Goal: Task Accomplishment & Management: Use online tool/utility

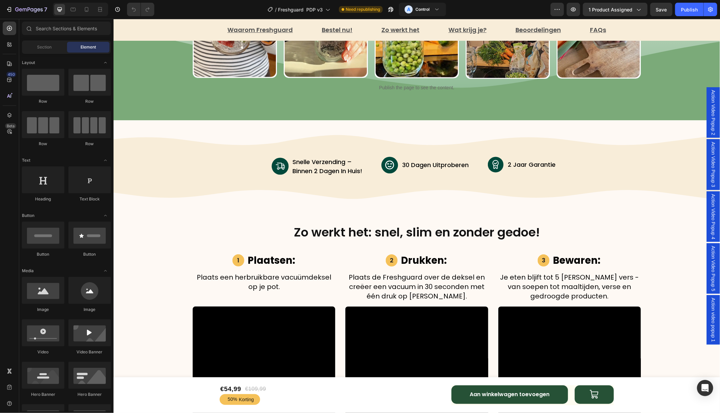
scroll to position [1268, 0]
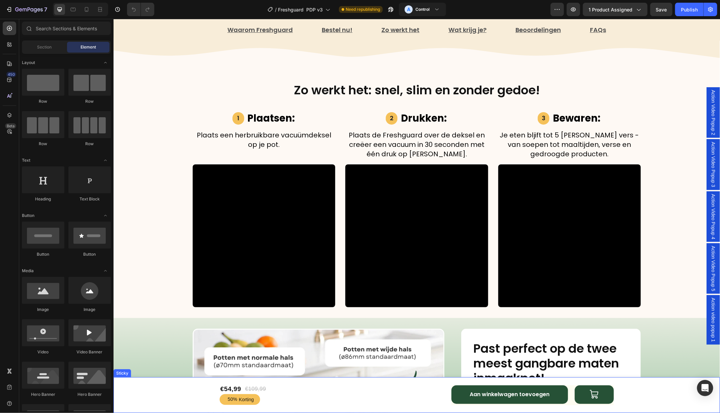
click at [166, 394] on div "€54,99 Product Price Product Price €109,99 Product Price Product Price Row 50% …" at bounding box center [416, 395] width 607 height 36
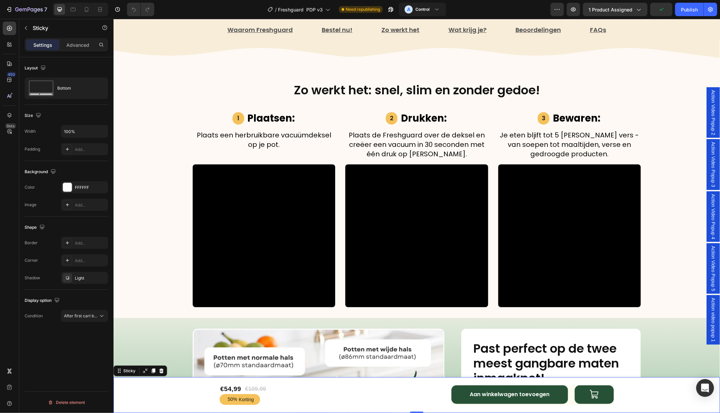
click at [705, 386] on icon "Open Intercom Messenger" at bounding box center [705, 388] width 8 height 9
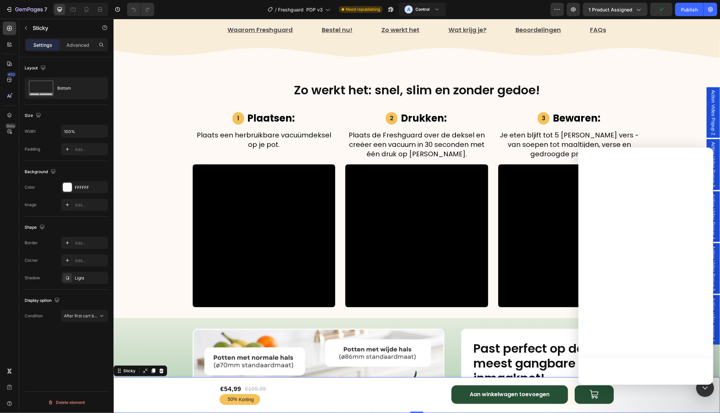
scroll to position [0, 0]
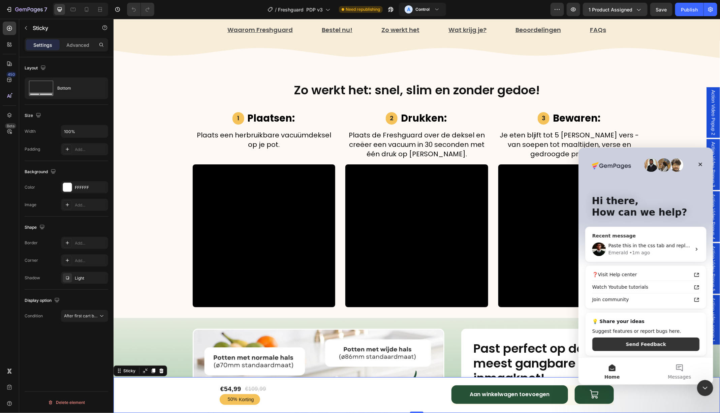
click at [635, 252] on div "• 1m ago" at bounding box center [639, 252] width 21 height 7
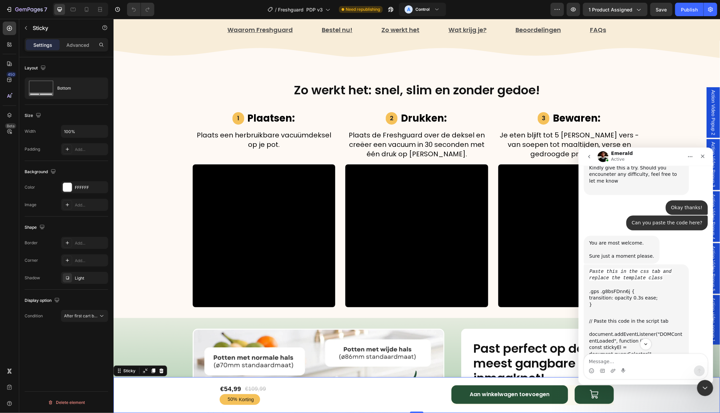
scroll to position [2076, 0]
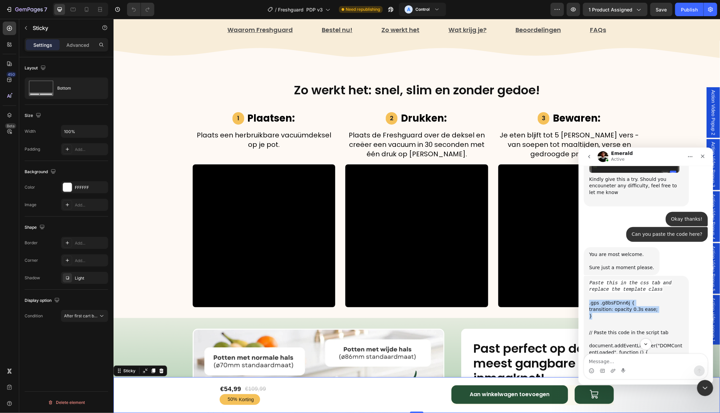
drag, startPoint x: 607, startPoint y: 290, endPoint x: 583, endPoint y: 278, distance: 26.5
click at [584, 277] on div "Paste this in the css tab and replace the template class .gps .g8bsFDnn6j { tra…" at bounding box center [636, 410] width 105 height 269
copy div ".gps .g8bsFDnn6j { transition: opacity 0.3s ease; }"
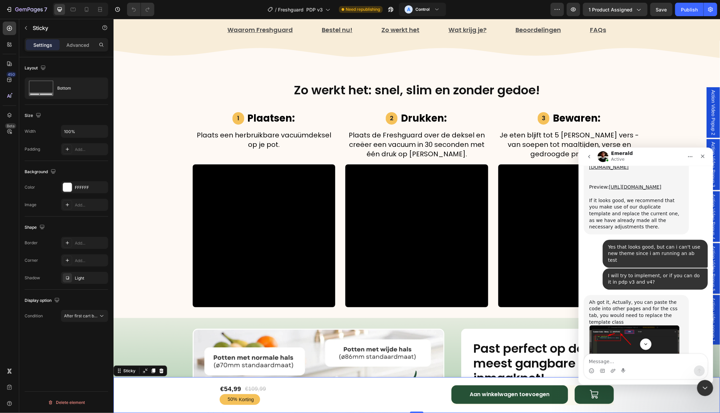
scroll to position [1855, 0]
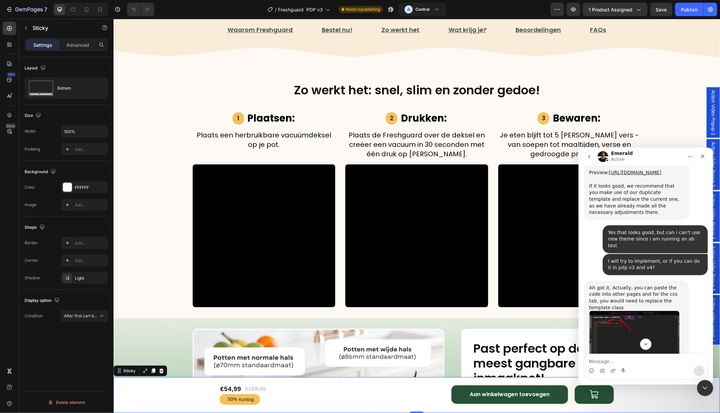
click at [621, 311] on img "Emerald says…" at bounding box center [634, 352] width 90 height 82
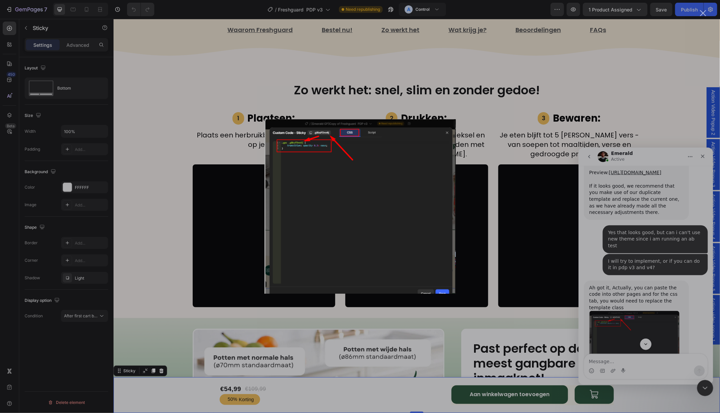
click at [605, 273] on div "Intercom messenger" at bounding box center [360, 206] width 720 height 413
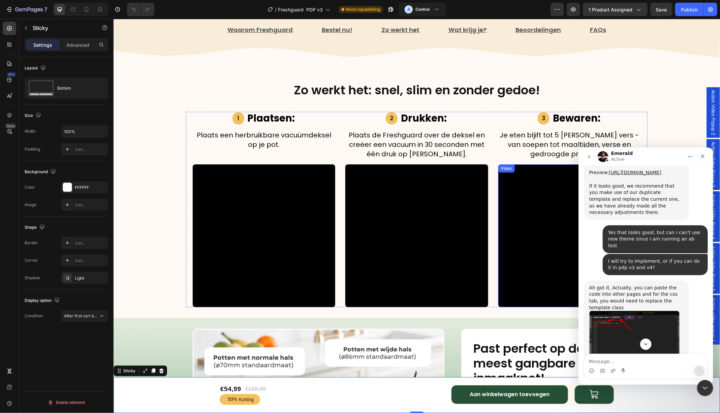
scroll to position [1861, 0]
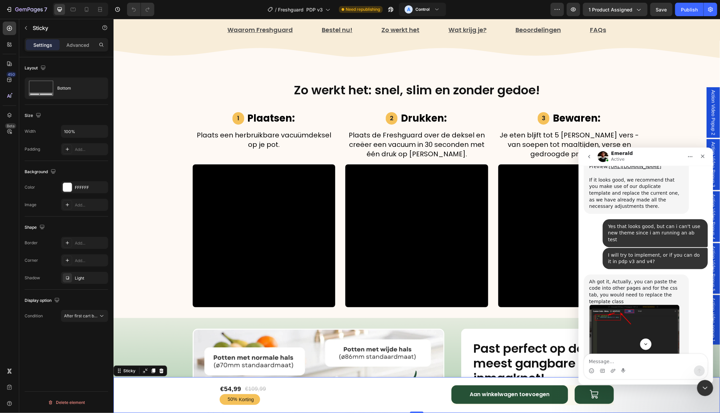
click at [71, 50] on div "Settings Advanced" at bounding box center [67, 44] width 84 height 13
click at [73, 46] on p "Advanced" at bounding box center [77, 44] width 23 height 7
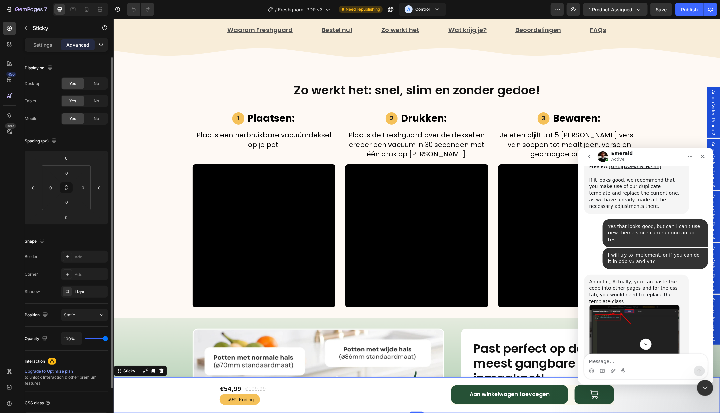
scroll to position [50, 0]
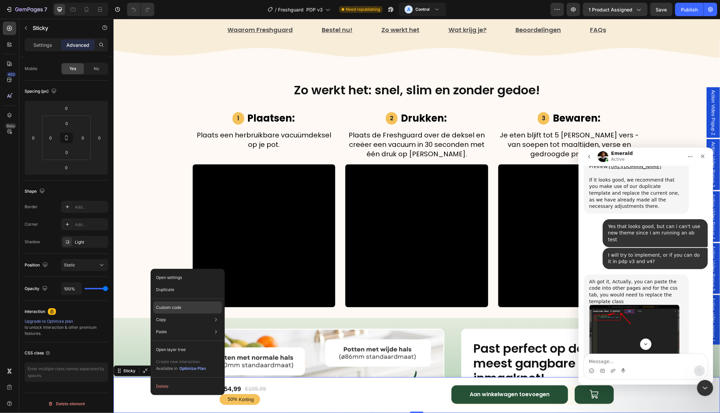
click at [177, 308] on p "Custom code" at bounding box center [168, 308] width 25 height 6
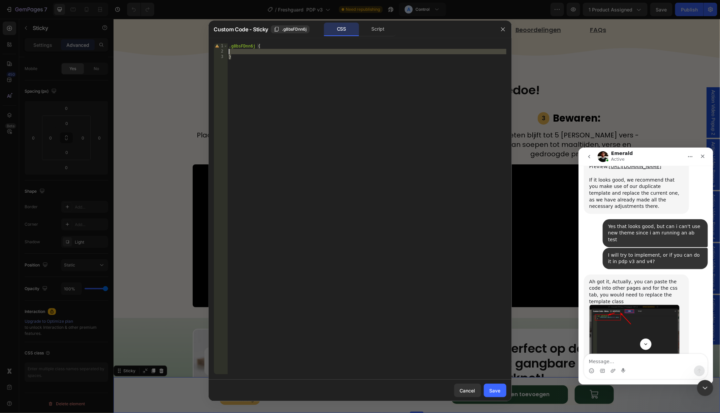
drag, startPoint x: 254, startPoint y: 63, endPoint x: 221, endPoint y: 44, distance: 37.4
click at [221, 43] on div "} 1 2 3 .g8bsFDnn6j { } ההההההההההההההההההההההההההההההההההההההההההההההההההההההה…" at bounding box center [360, 208] width 292 height 331
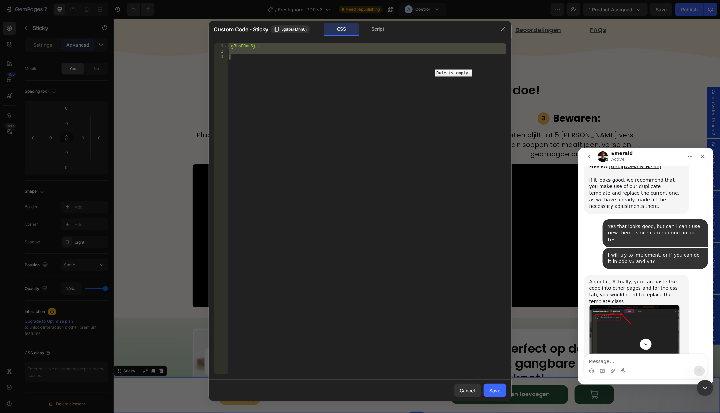
paste textarea "}"
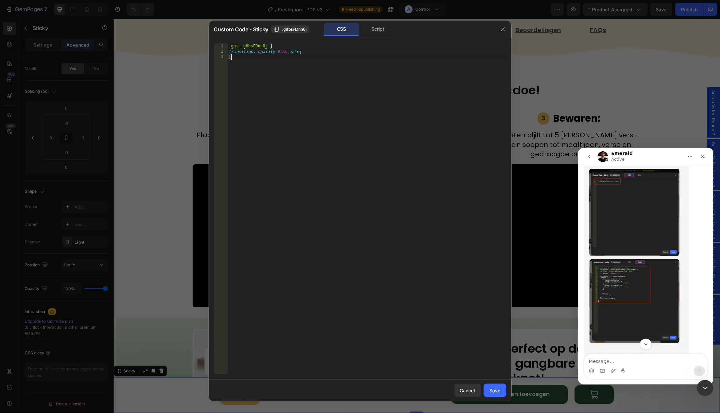
scroll to position [1596, 0]
click at [617, 260] on img "Emerald says…" at bounding box center [634, 302] width 90 height 84
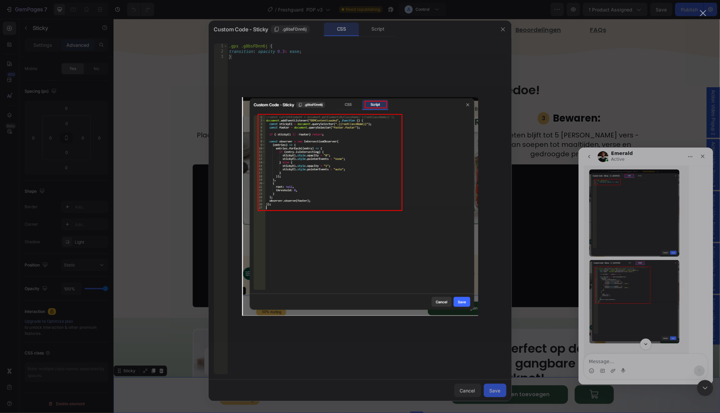
click at [618, 240] on div "Intercom messenger" at bounding box center [360, 206] width 720 height 413
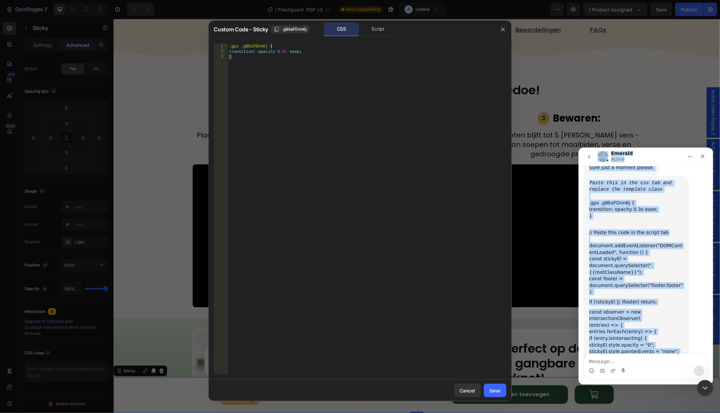
scroll to position [2130, 0]
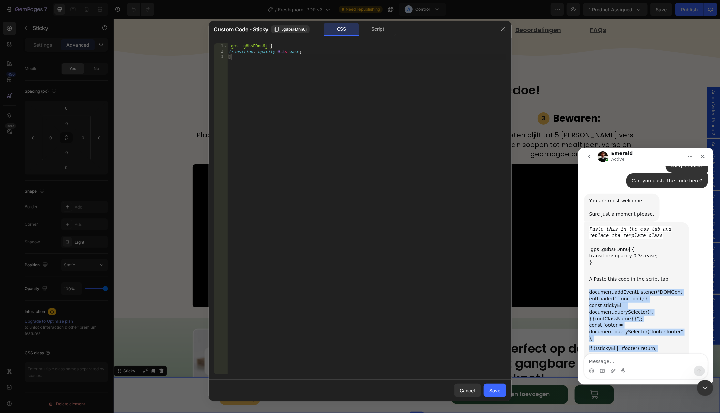
drag, startPoint x: 602, startPoint y: 334, endPoint x: 589, endPoint y: 267, distance: 68.3
click at [589, 267] on div "Paste this in the css tab and replace the template class .gps .g8bsFDnn6j { tra…" at bounding box center [636, 356] width 94 height 261
copy div "document.addEventListener("DOMContentLoaded", function () { const stickyEl = do…"
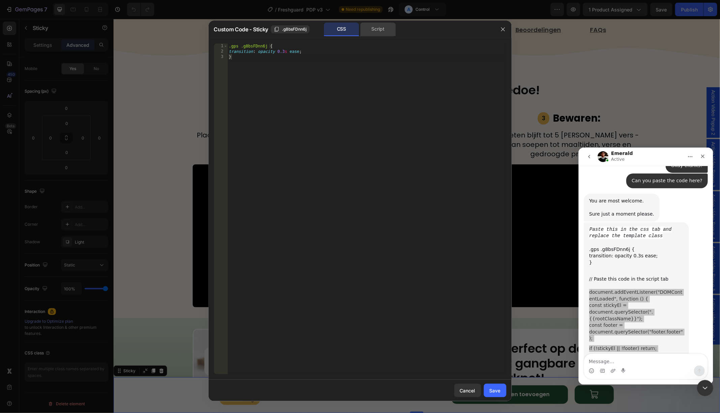
click at [380, 28] on div "Script" at bounding box center [378, 29] width 35 height 13
type textarea "//const currentElement = document.getElementsByClassName('g8bsFDnn6j');"
click at [288, 56] on div "//const currentElement = document.getElementsByClassName('g8bsFDnn6j');" at bounding box center [366, 214] width 279 height 342
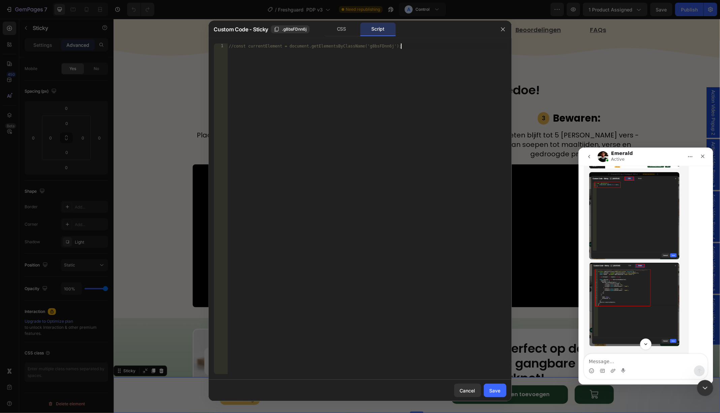
scroll to position [1590, 0]
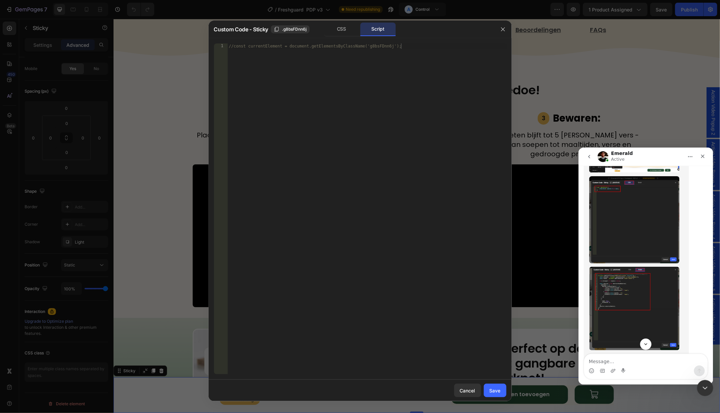
click at [628, 267] on img "Emerald says…" at bounding box center [634, 309] width 90 height 84
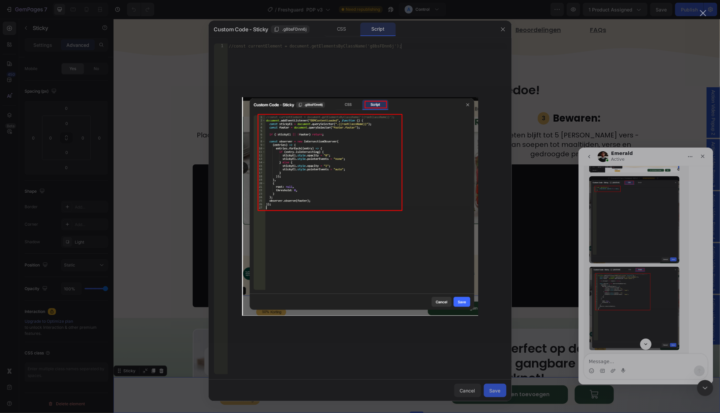
scroll to position [0, 0]
click at [628, 229] on div "Intercom messenger" at bounding box center [360, 206] width 720 height 413
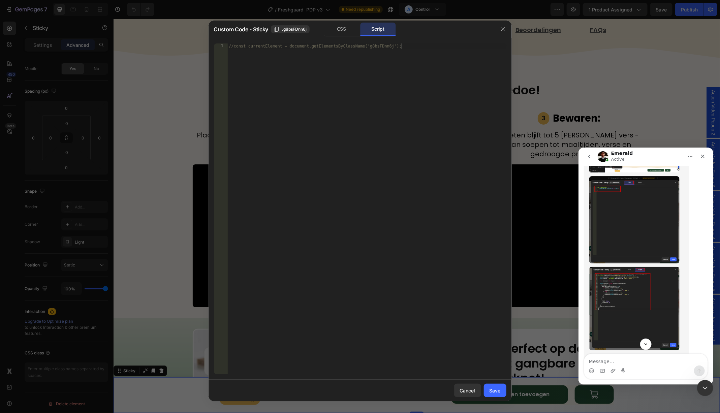
click at [416, 51] on div "//const currentElement = document.getElementsByClassName('g8bsFDnn6j');" at bounding box center [366, 214] width 279 height 342
paste textarea "});"
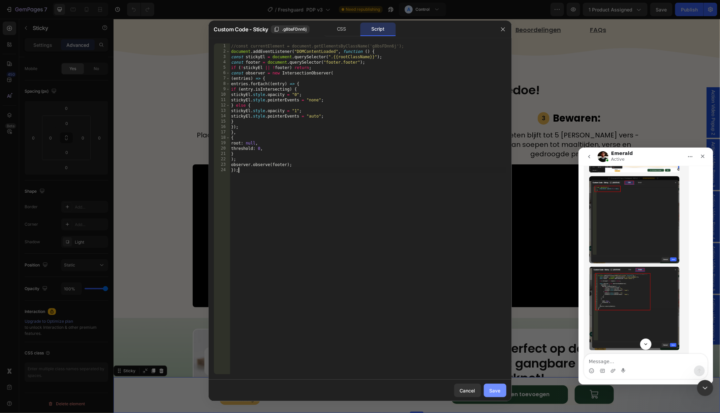
type textarea "});"
click at [495, 390] on div "Save" at bounding box center [495, 390] width 11 height 7
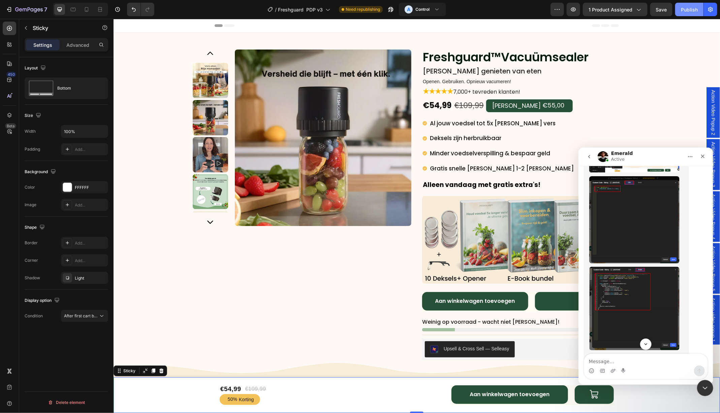
click at [687, 12] on div "Publish" at bounding box center [689, 9] width 17 height 7
click at [626, 408] on div "Duplicate: ​ [URL][DOMAIN_NAME][DOMAIN_NAME]" at bounding box center [636, 414] width 94 height 13
click at [625, 357] on textarea "Message…" at bounding box center [645, 359] width 123 height 11
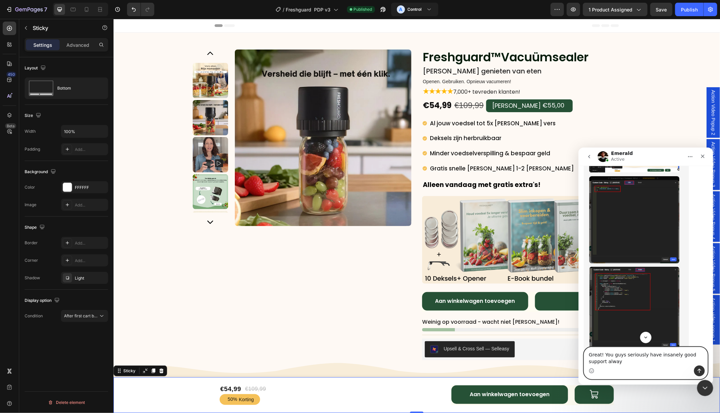
type textarea "Great! You guys seriously have insanely good support always"
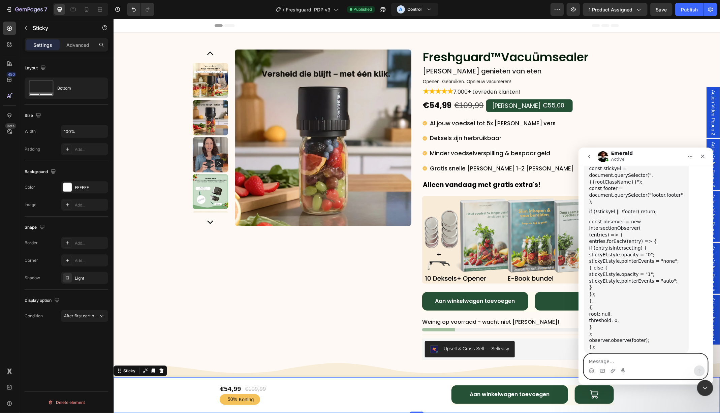
scroll to position [2274, 0]
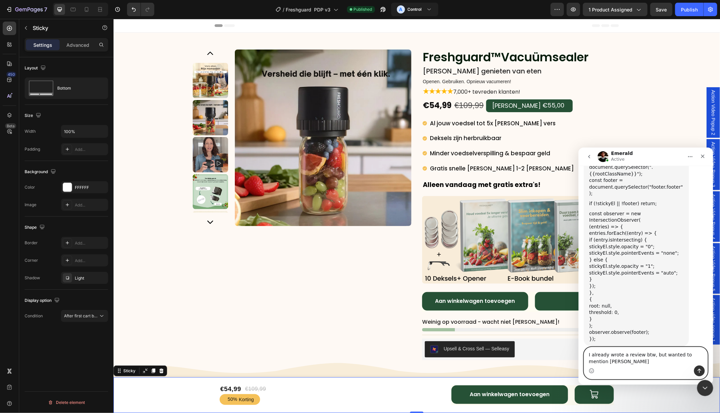
type textarea "I already wrote a review btw, but wanted to mention again"
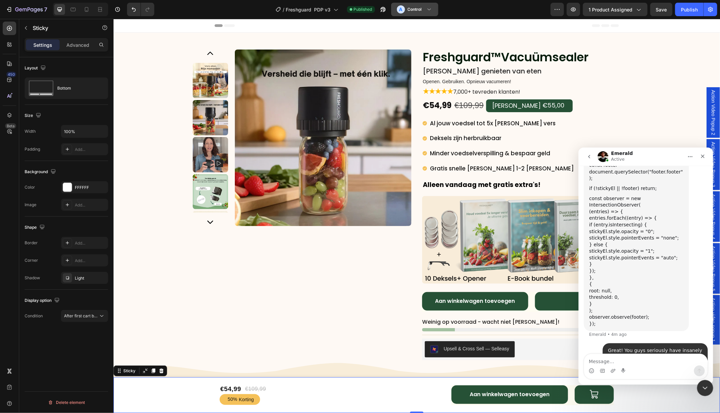
click at [429, 12] on icon at bounding box center [429, 9] width 7 height 7
click at [412, 44] on h3 "Variant" at bounding box center [412, 41] width 14 height 7
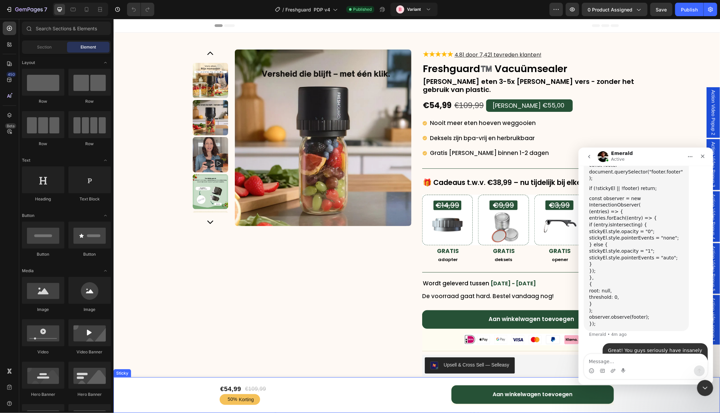
click at [158, 391] on div "€54,99 Product Price Product Price €109,99 Product Price Product Price Row 50% …" at bounding box center [416, 395] width 607 height 36
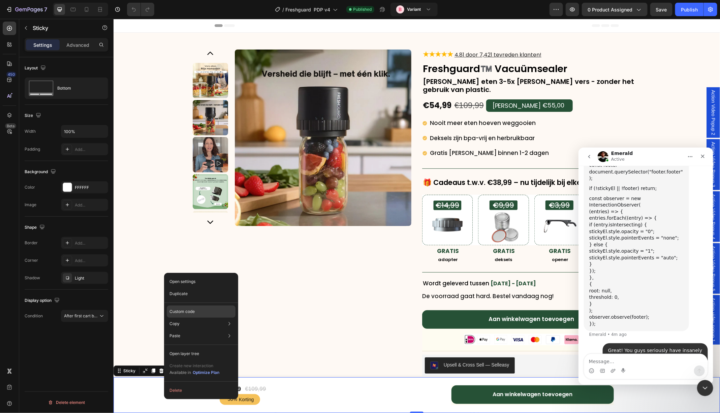
click at [190, 330] on div "Custom code" at bounding box center [201, 336] width 69 height 12
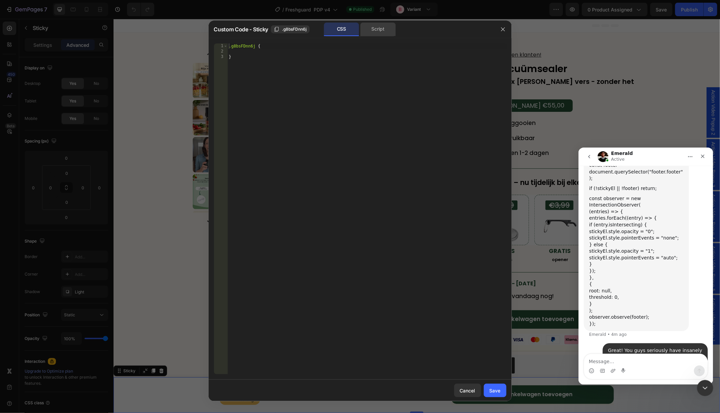
click at [380, 28] on div "Script" at bounding box center [378, 29] width 35 height 13
type textarea "//const currentElement = document.getElementsByClassName('g8bsFDnn6j');"
click at [321, 61] on div "//const currentElement = document.getElementsByClassName('g8bsFDnn6j');" at bounding box center [366, 214] width 279 height 342
paste textarea "});"
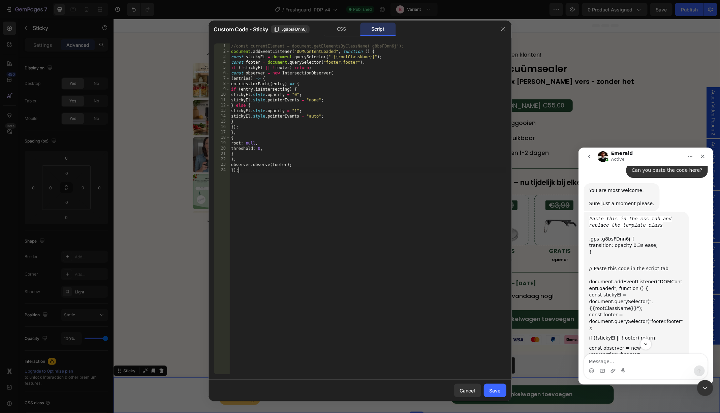
scroll to position [2136, 0]
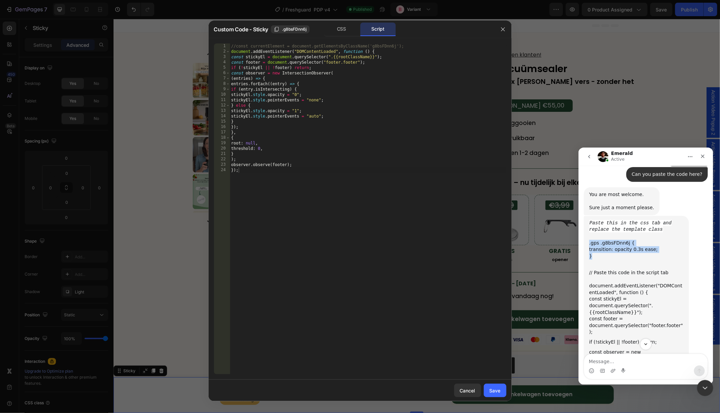
drag, startPoint x: 603, startPoint y: 228, endPoint x: 587, endPoint y: 218, distance: 19.2
click at [587, 218] on div "Paste this in the css tab and replace the template class .gps .g8bsFDnn6j { tra…" at bounding box center [636, 350] width 105 height 269
copy div ".gps .g8bsFDnn6j { transition: opacity 0.3s ease; }"
click at [343, 30] on div "CSS" at bounding box center [341, 29] width 35 height 13
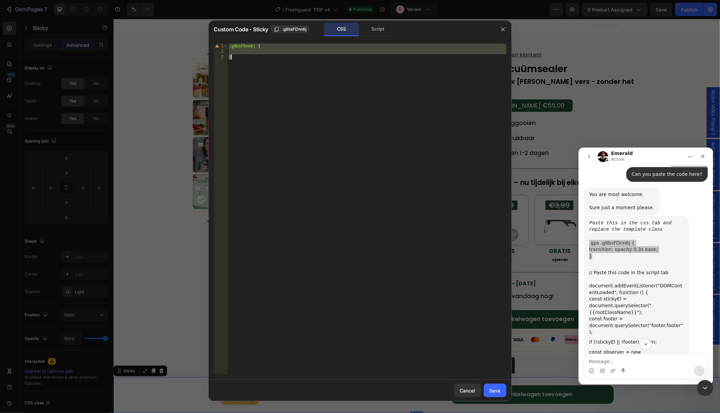
click at [291, 64] on div ".g8bsFDnn6j { }" at bounding box center [366, 208] width 279 height 331
paste textarea
type textarea "}"
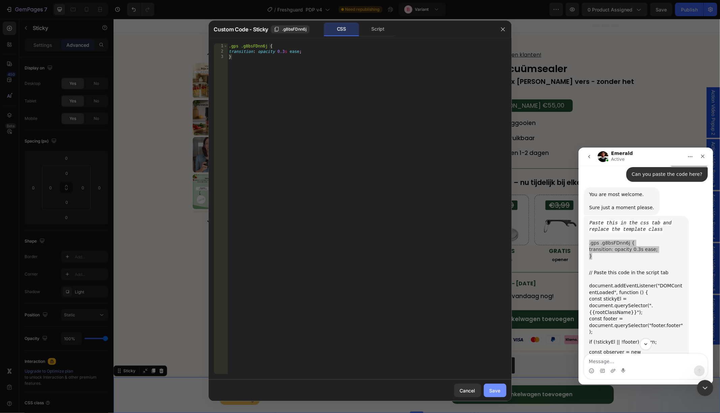
click at [498, 386] on button "Save" at bounding box center [495, 390] width 23 height 13
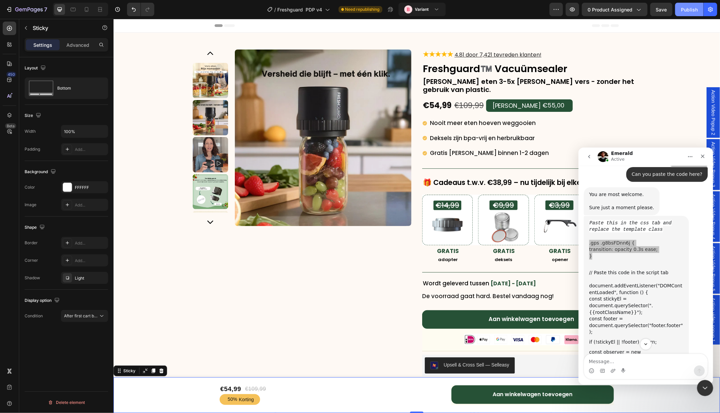
click at [688, 9] on div "Publish" at bounding box center [689, 9] width 17 height 7
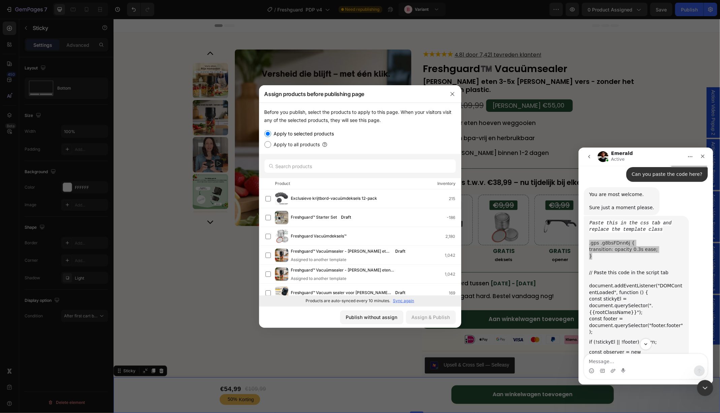
scroll to position [194, 0]
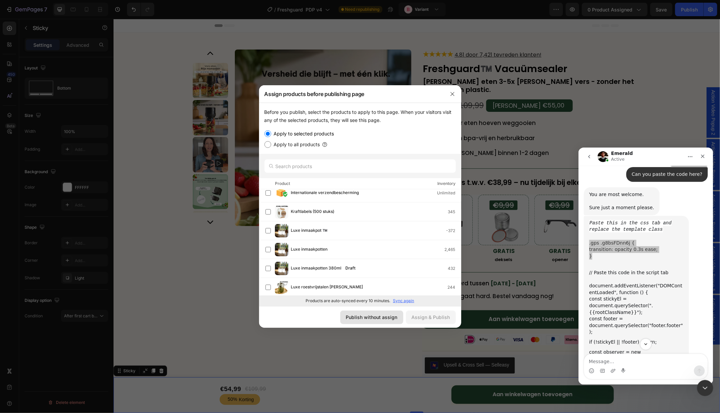
click at [365, 321] on button "Publish without assign" at bounding box center [371, 317] width 63 height 13
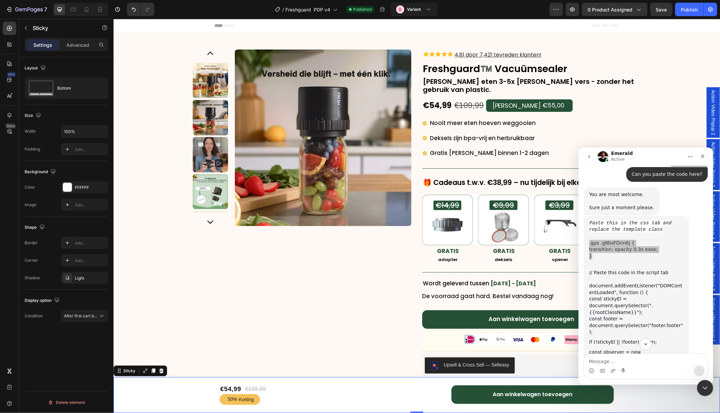
scroll to position [2316, 0]
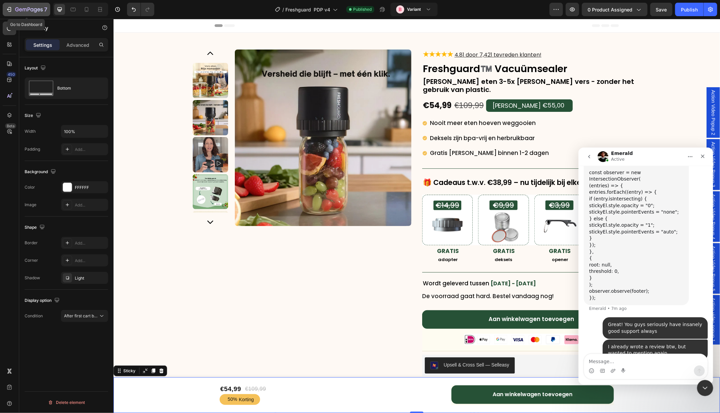
click at [18, 9] on icon "button" at bounding box center [29, 10] width 28 height 6
